Goal: Navigation & Orientation: Find specific page/section

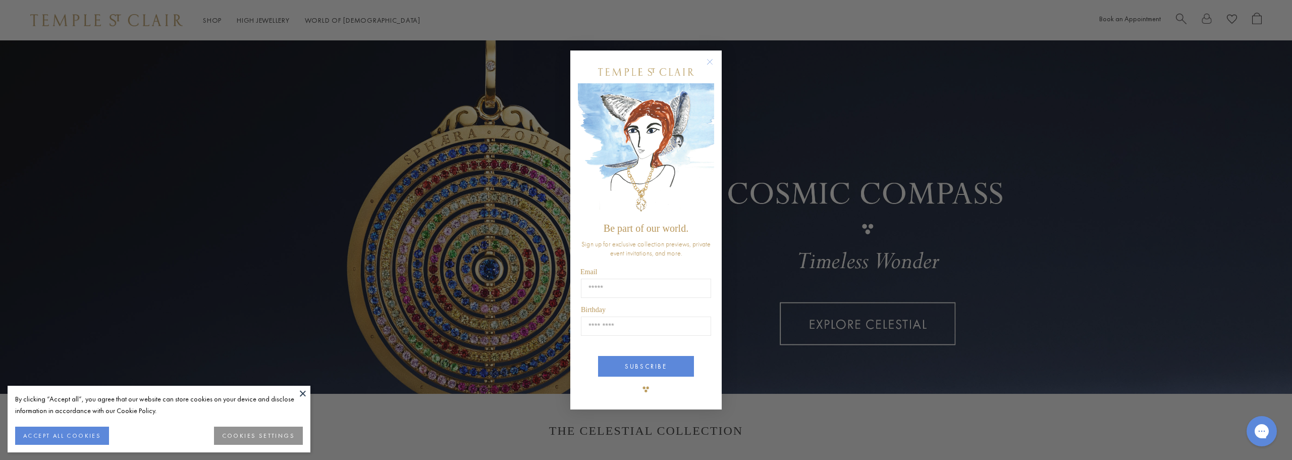
click at [715, 63] on circle "Close dialog" at bounding box center [710, 62] width 12 height 12
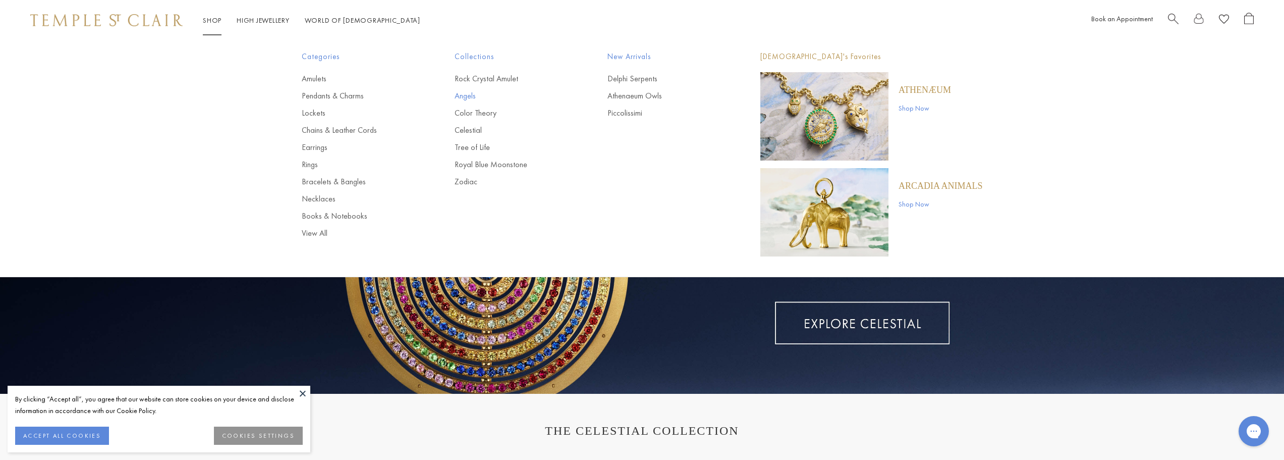
click at [459, 98] on link "Angels" at bounding box center [511, 95] width 113 height 11
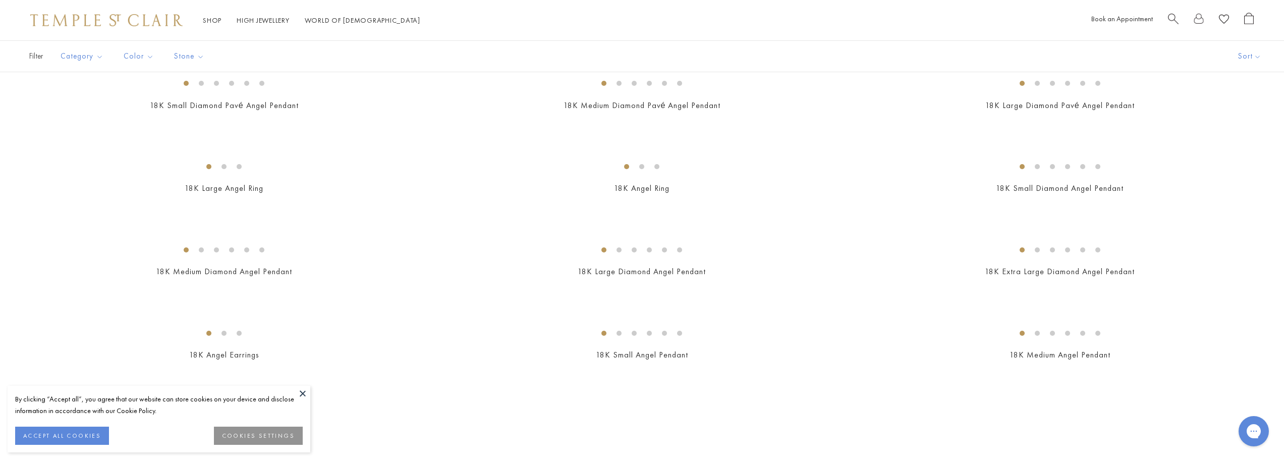
scroll to position [404, 0]
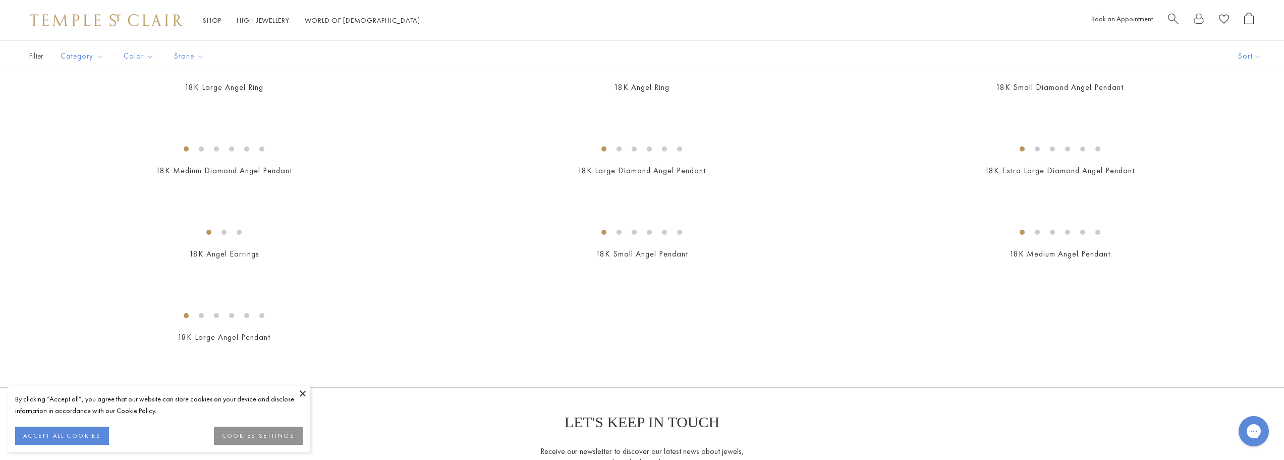
click at [45, 430] on button "ACCEPT ALL COOKIES" at bounding box center [62, 435] width 94 height 18
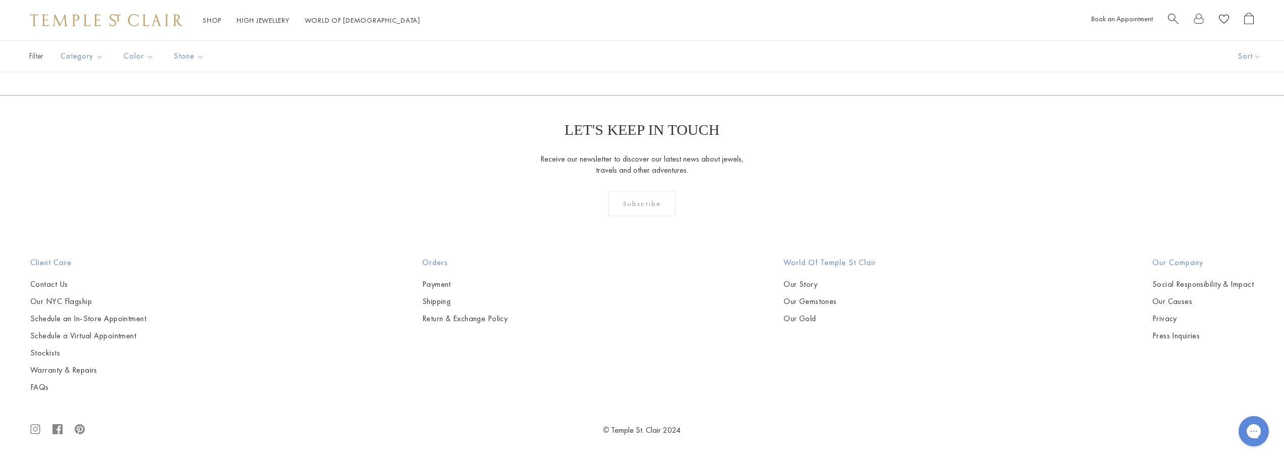
scroll to position [1564, 0]
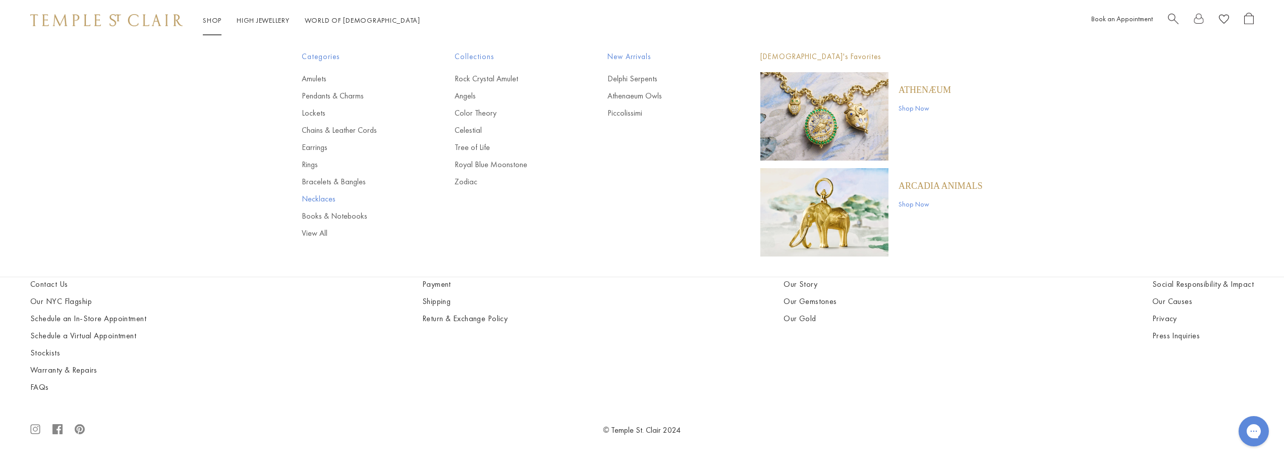
click at [333, 197] on link "Necklaces" at bounding box center [358, 198] width 113 height 11
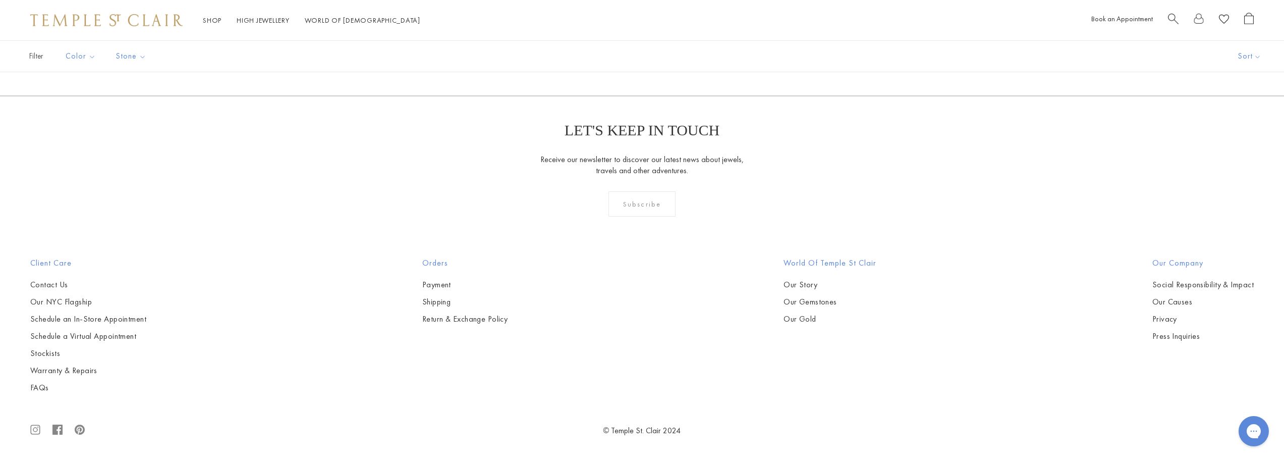
scroll to position [6095, 0]
click at [807, 286] on link "Our Story" at bounding box center [830, 284] width 93 height 11
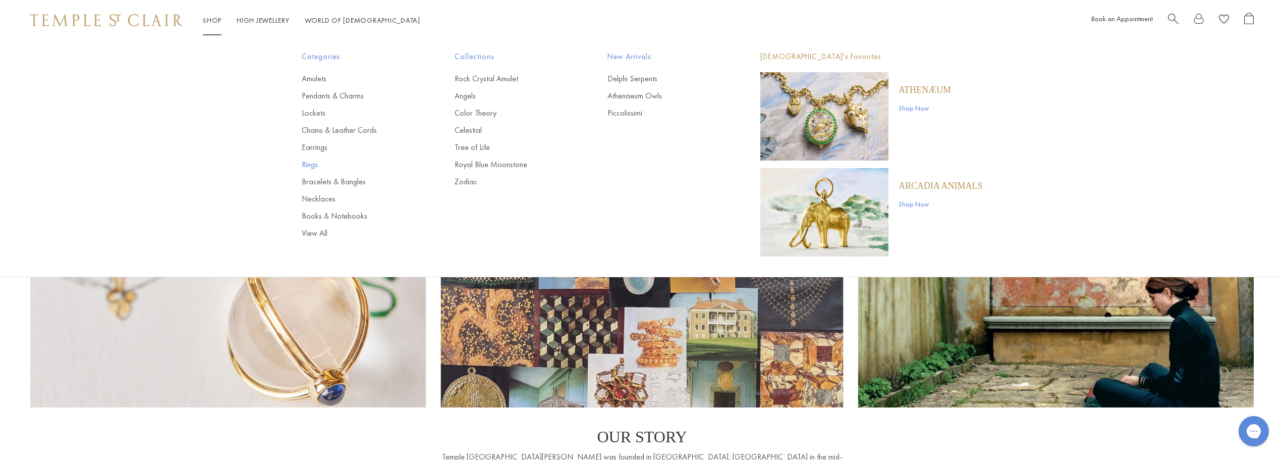
click at [305, 165] on link "Rings" at bounding box center [358, 164] width 113 height 11
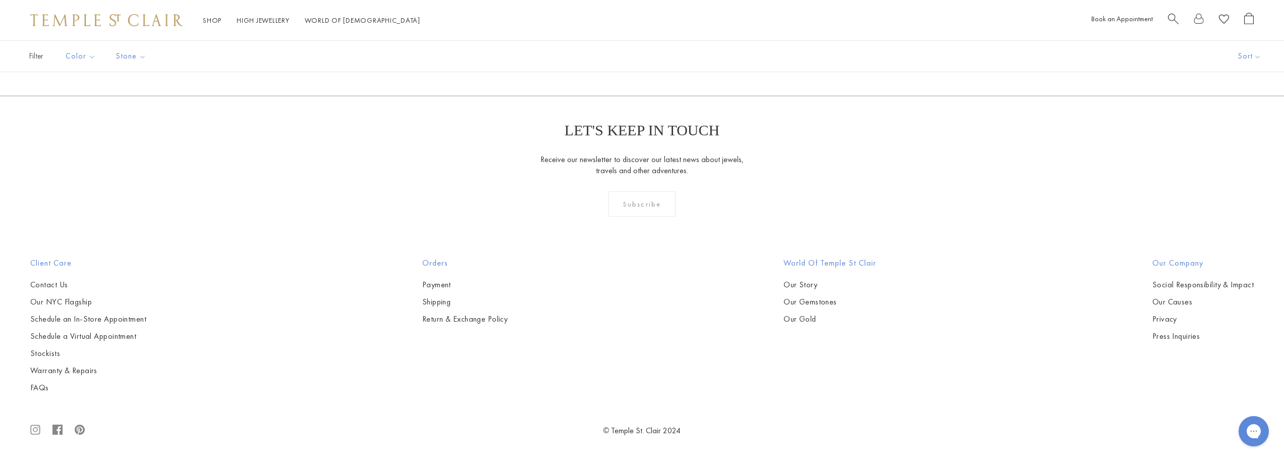
scroll to position [7584, 0]
